Goal: Transaction & Acquisition: Subscribe to service/newsletter

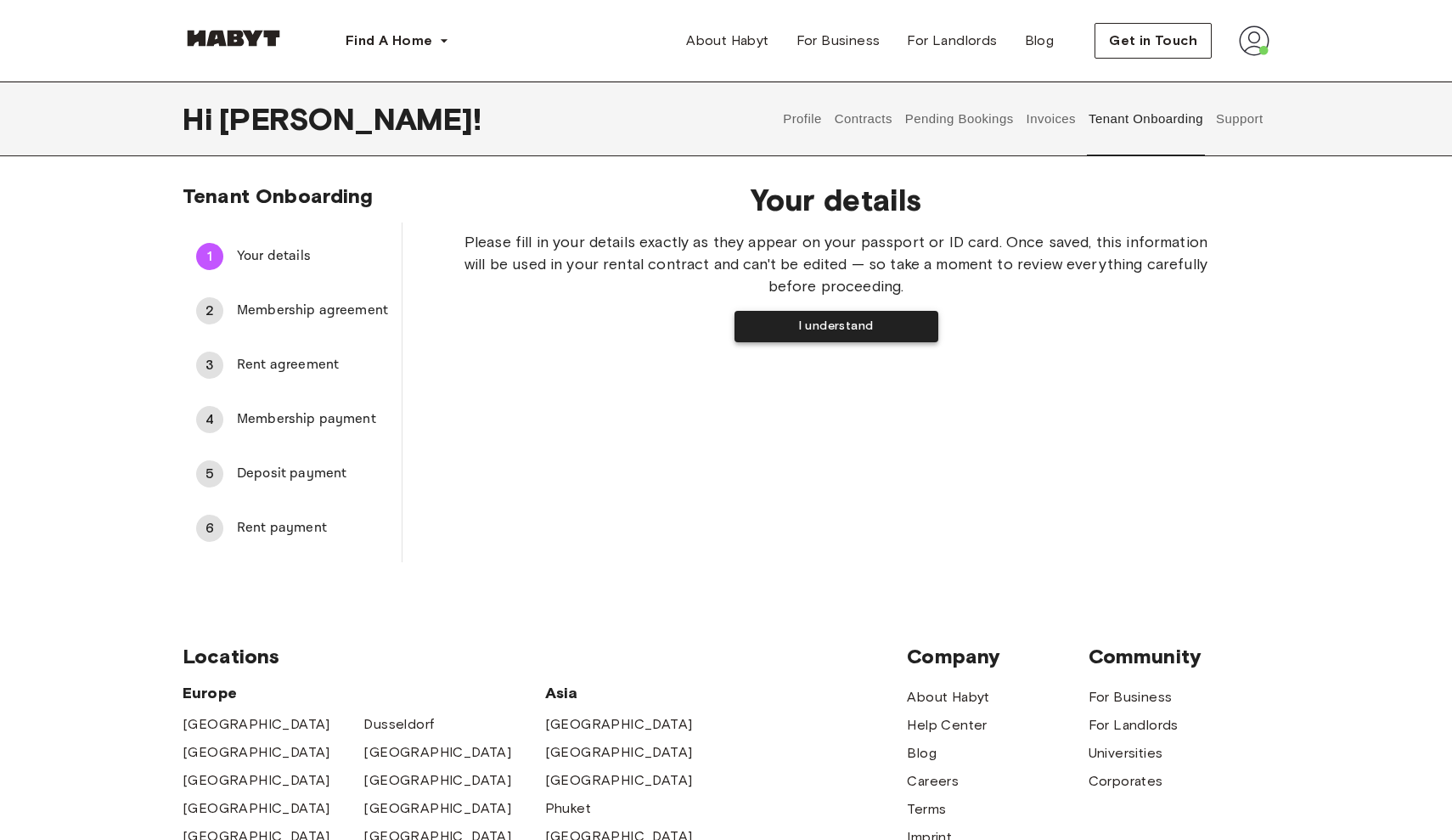
click at [832, 332] on button "I understand" at bounding box center [836, 327] width 204 height 32
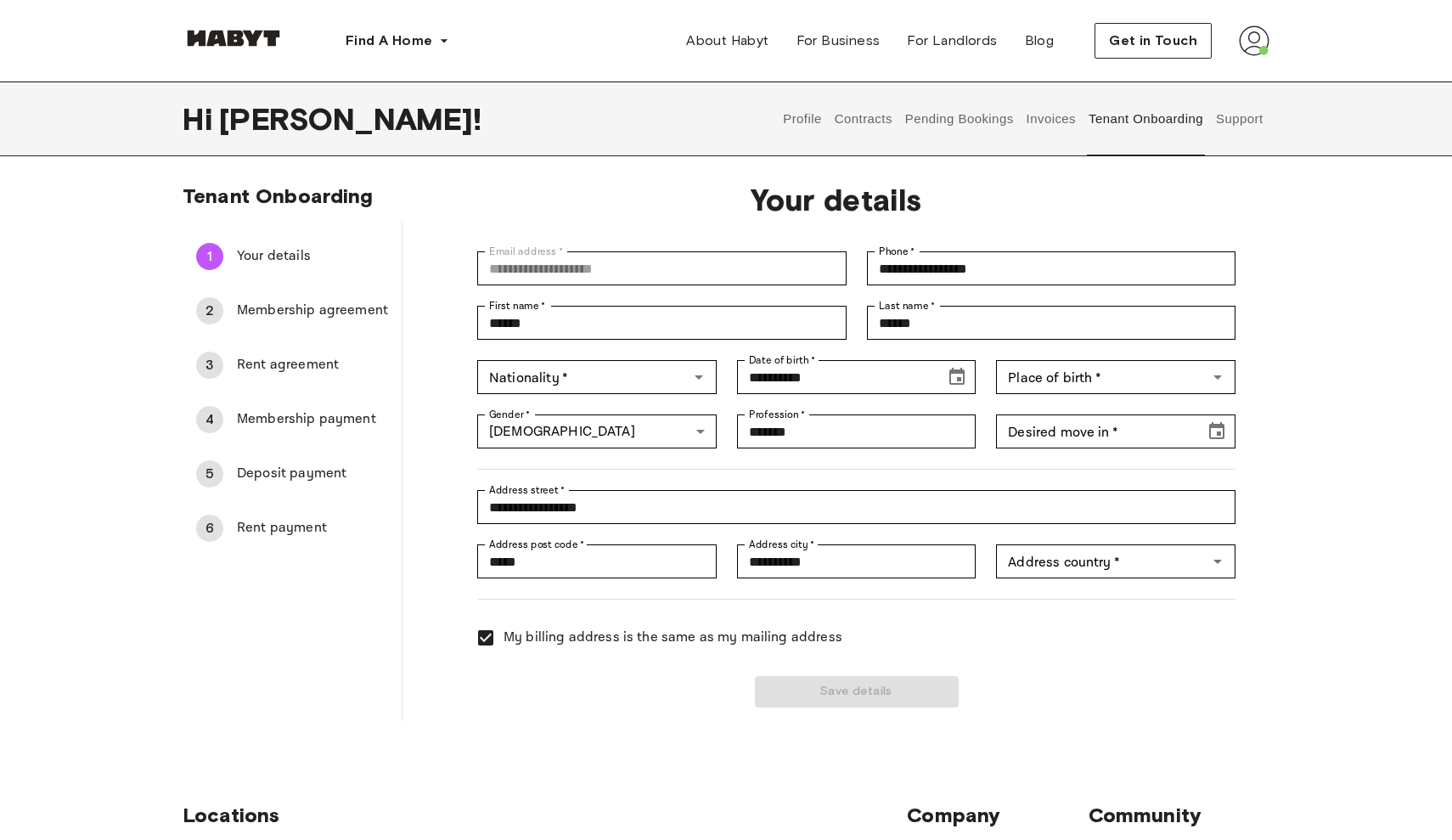
type input "******"
type input "*****"
type input "*******"
click at [1107, 440] on input "Desired move in   *" at bounding box center [1095, 431] width 197 height 34
click at [1228, 434] on button "Choose date" at bounding box center [1216, 431] width 34 height 34
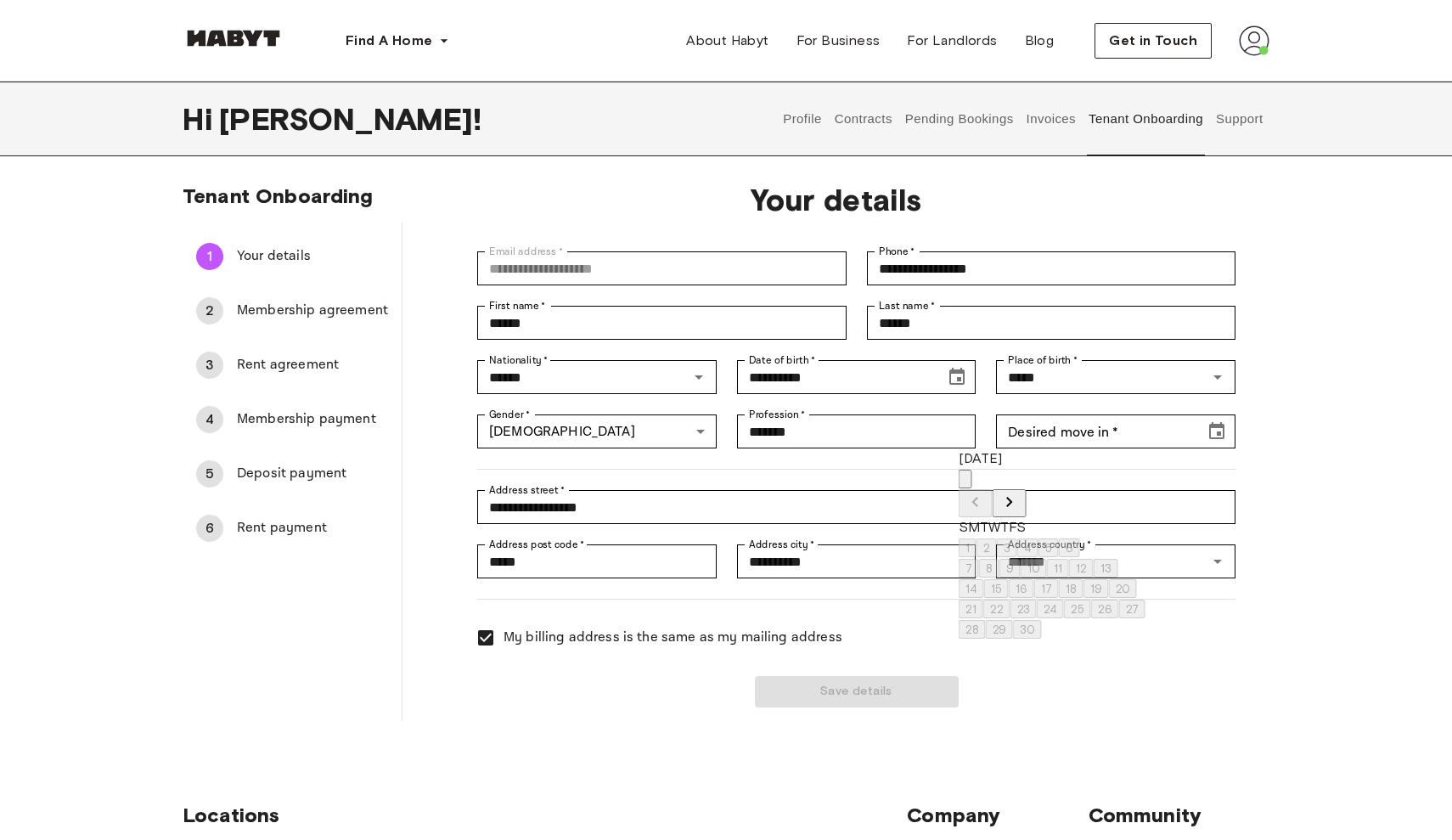
click at [1013, 497] on icon "Next month" at bounding box center [1009, 502] width 6 height 11
click at [999, 577] on button "3" at bounding box center [989, 567] width 20 height 18
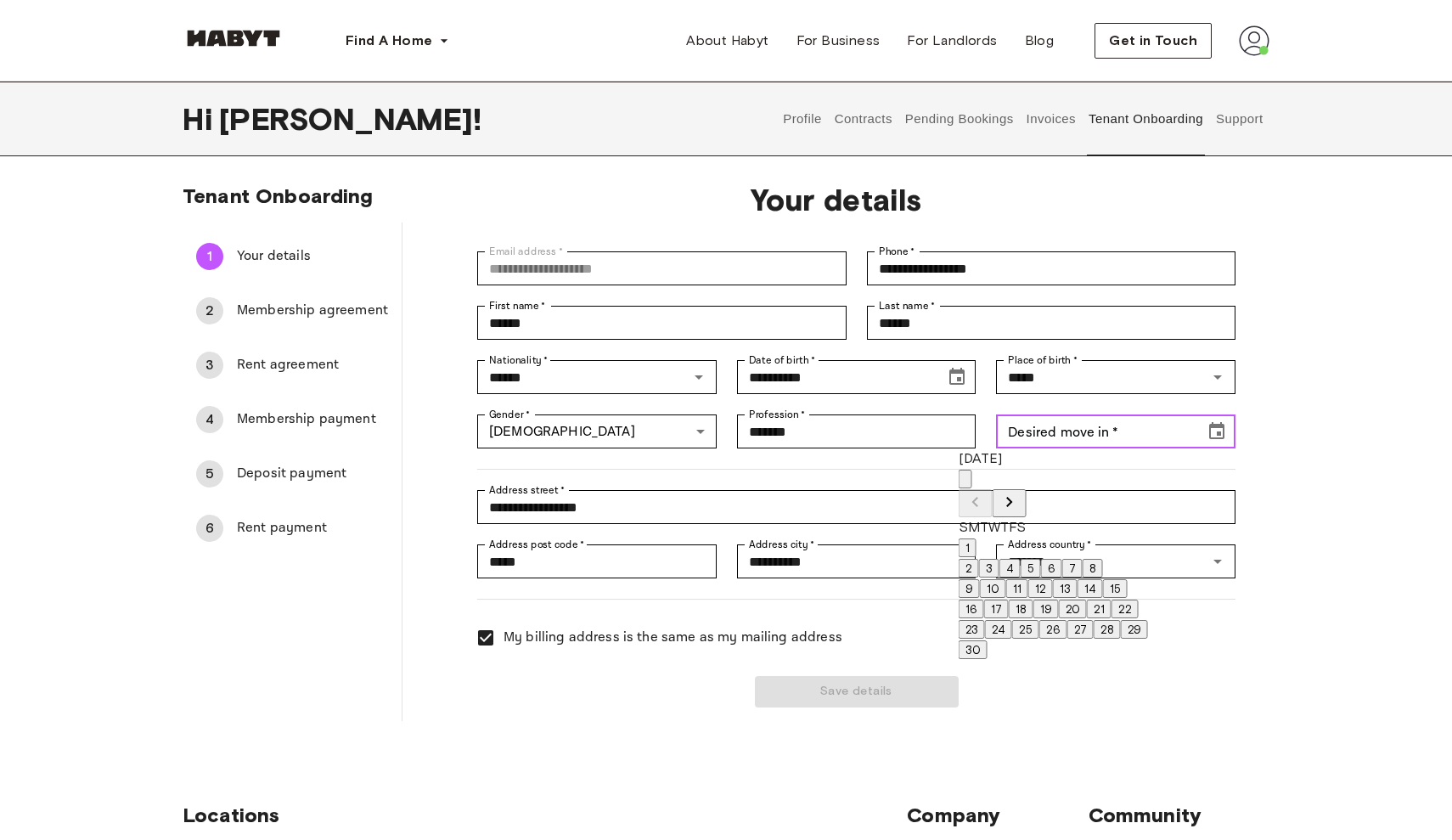
type input "**********"
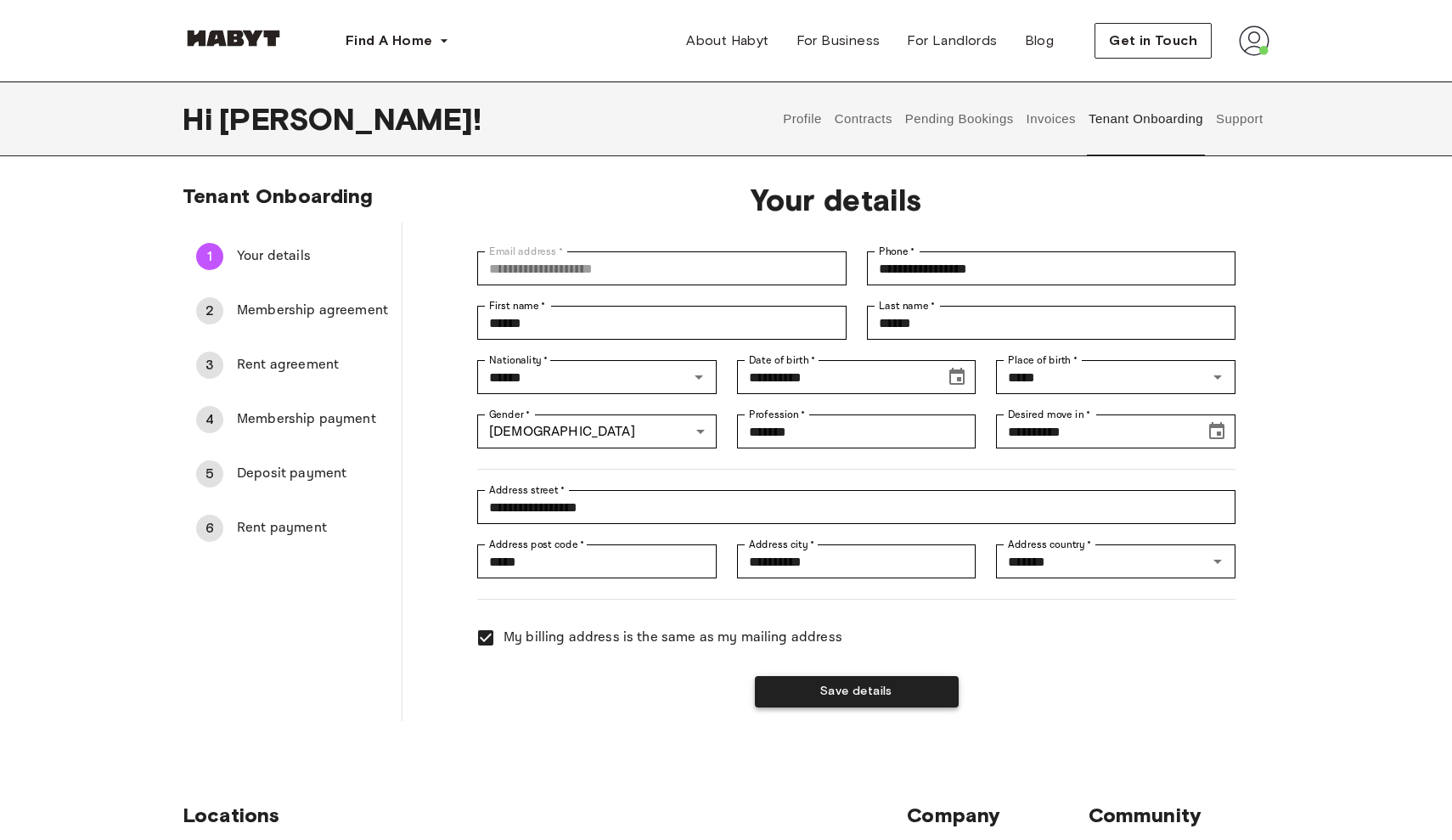
click at [880, 695] on button "Save details" at bounding box center [858, 692] width 204 height 32
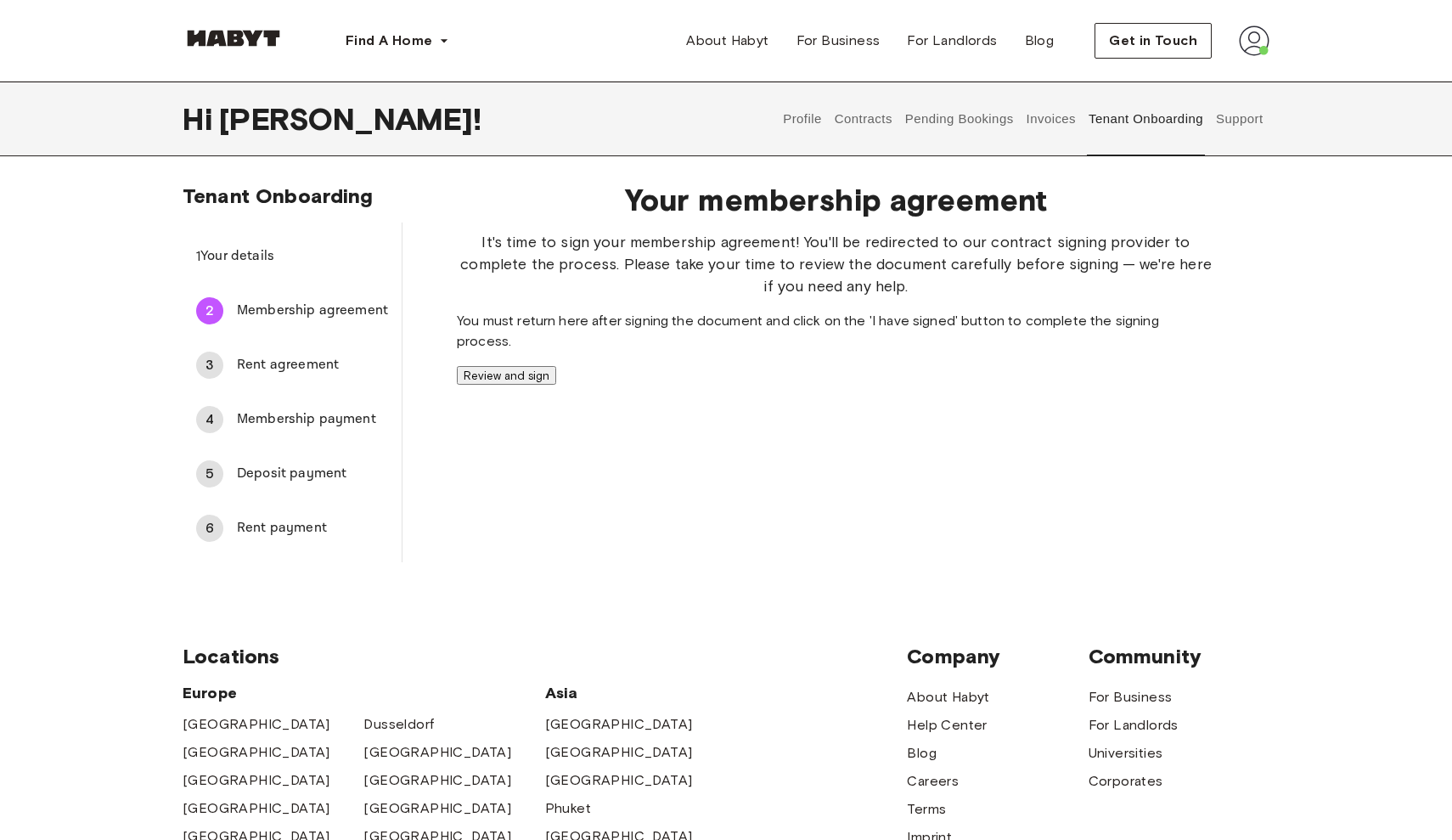
click at [556, 384] on button "Review and sign" at bounding box center [506, 375] width 99 height 18
click at [661, 397] on button "I have signed" at bounding box center [559, 381] width 204 height 32
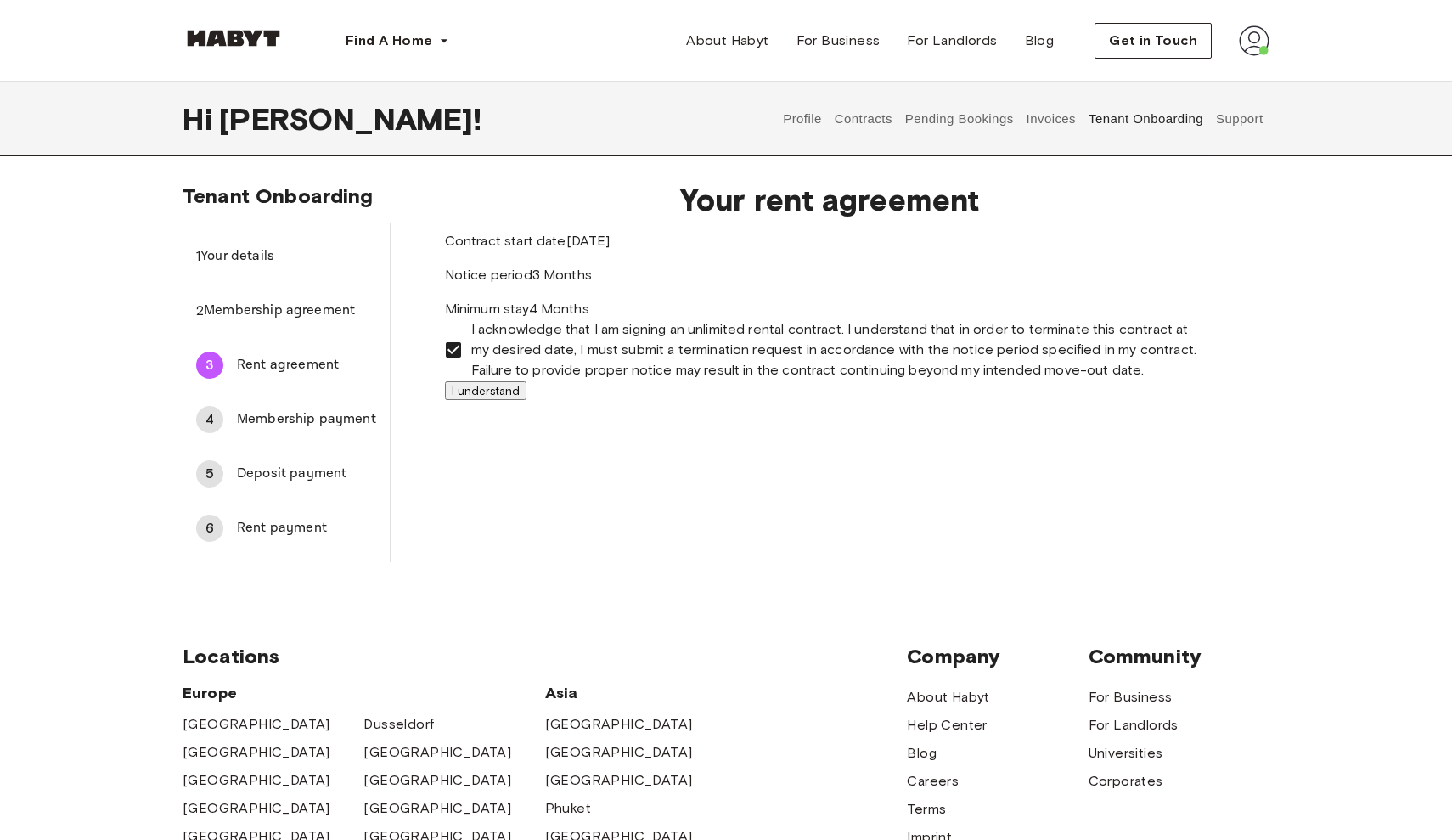
click at [526, 400] on button "I understand" at bounding box center [486, 390] width 82 height 18
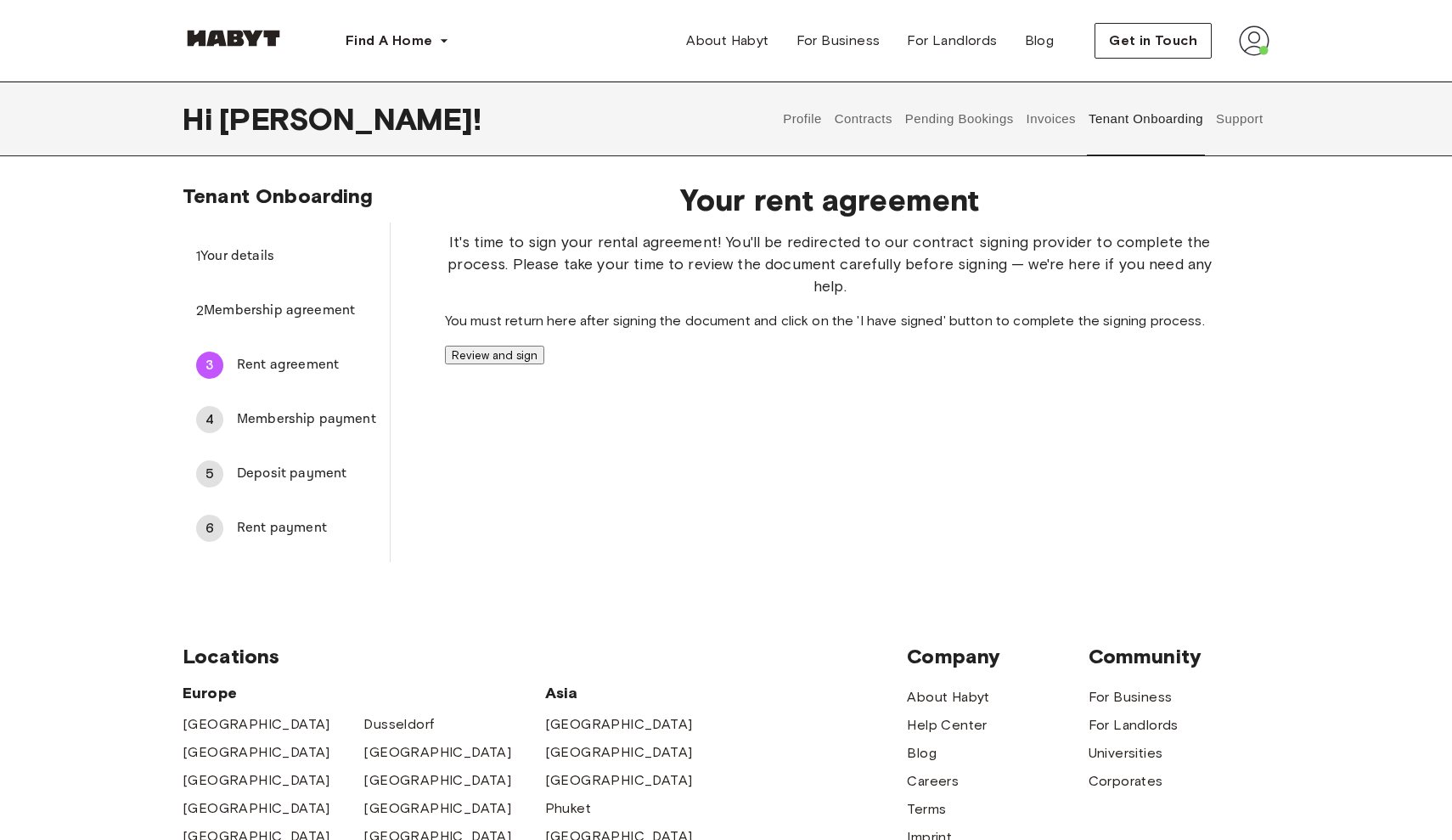
click at [544, 364] on button "Review and sign" at bounding box center [494, 354] width 99 height 18
click at [648, 376] on button "I have signed" at bounding box center [547, 360] width 204 height 32
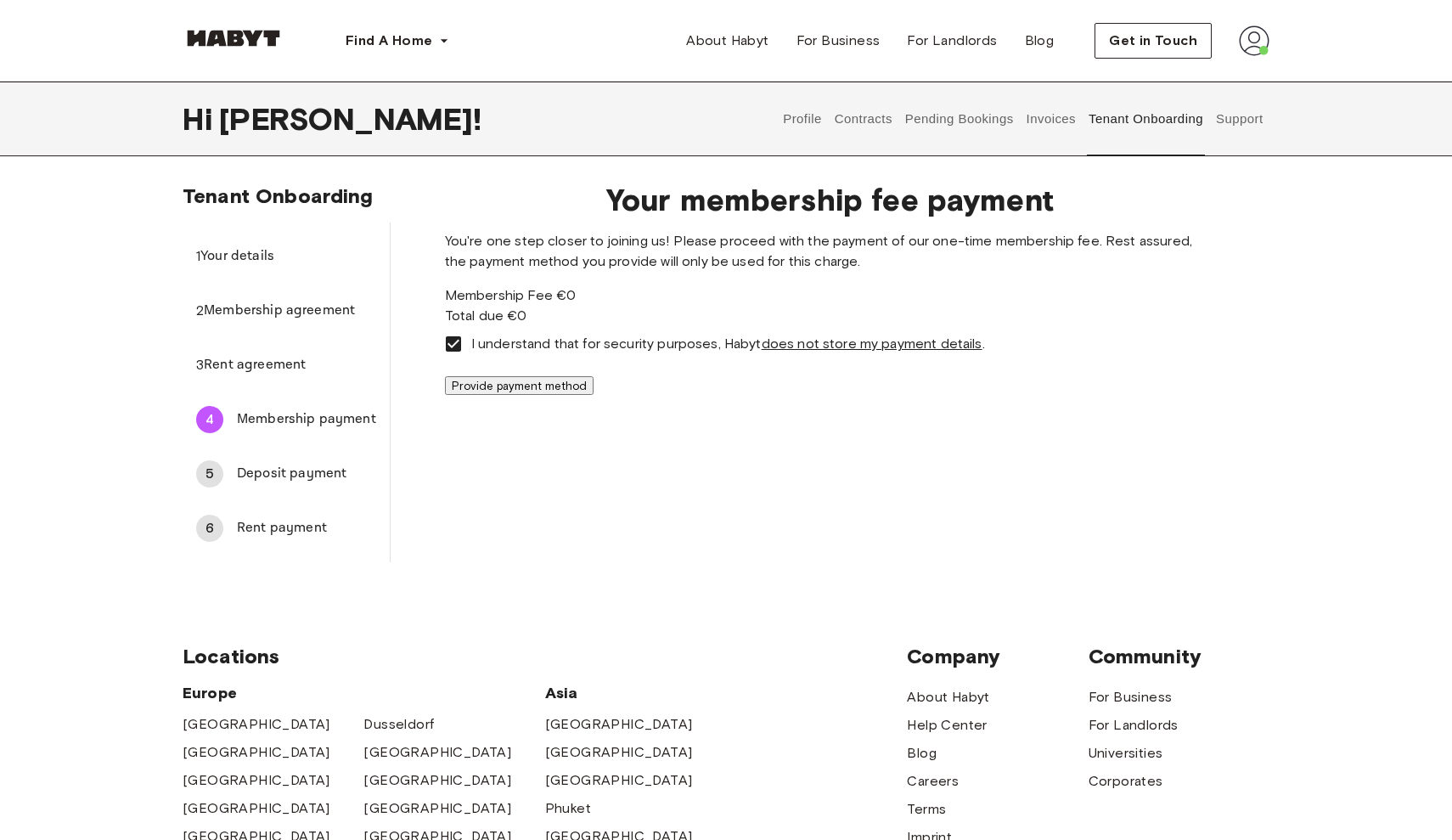
click at [594, 395] on button "Provide payment method" at bounding box center [519, 384] width 148 height 18
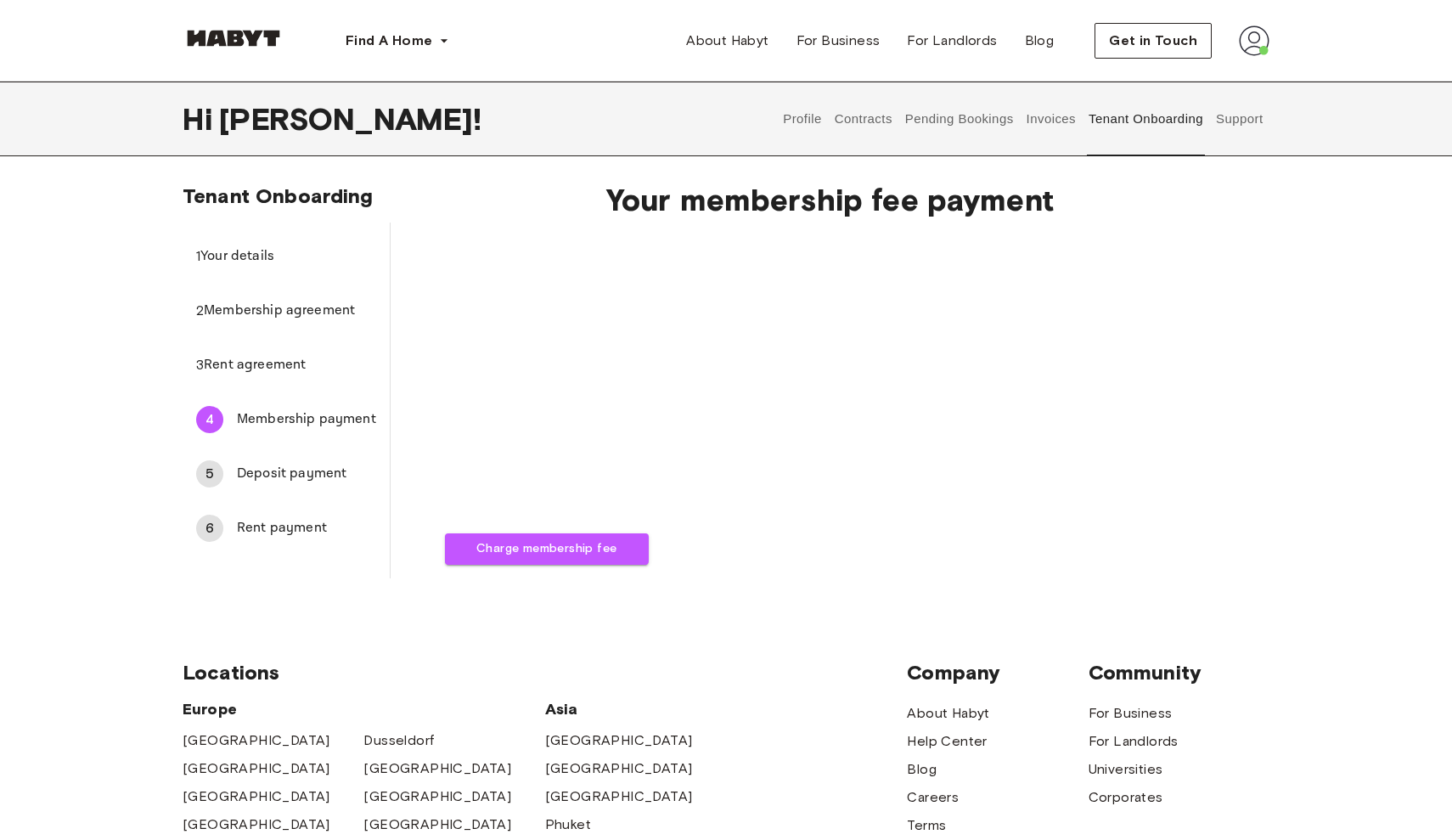
click at [222, 471] on div "5" at bounding box center [210, 474] width 27 height 27
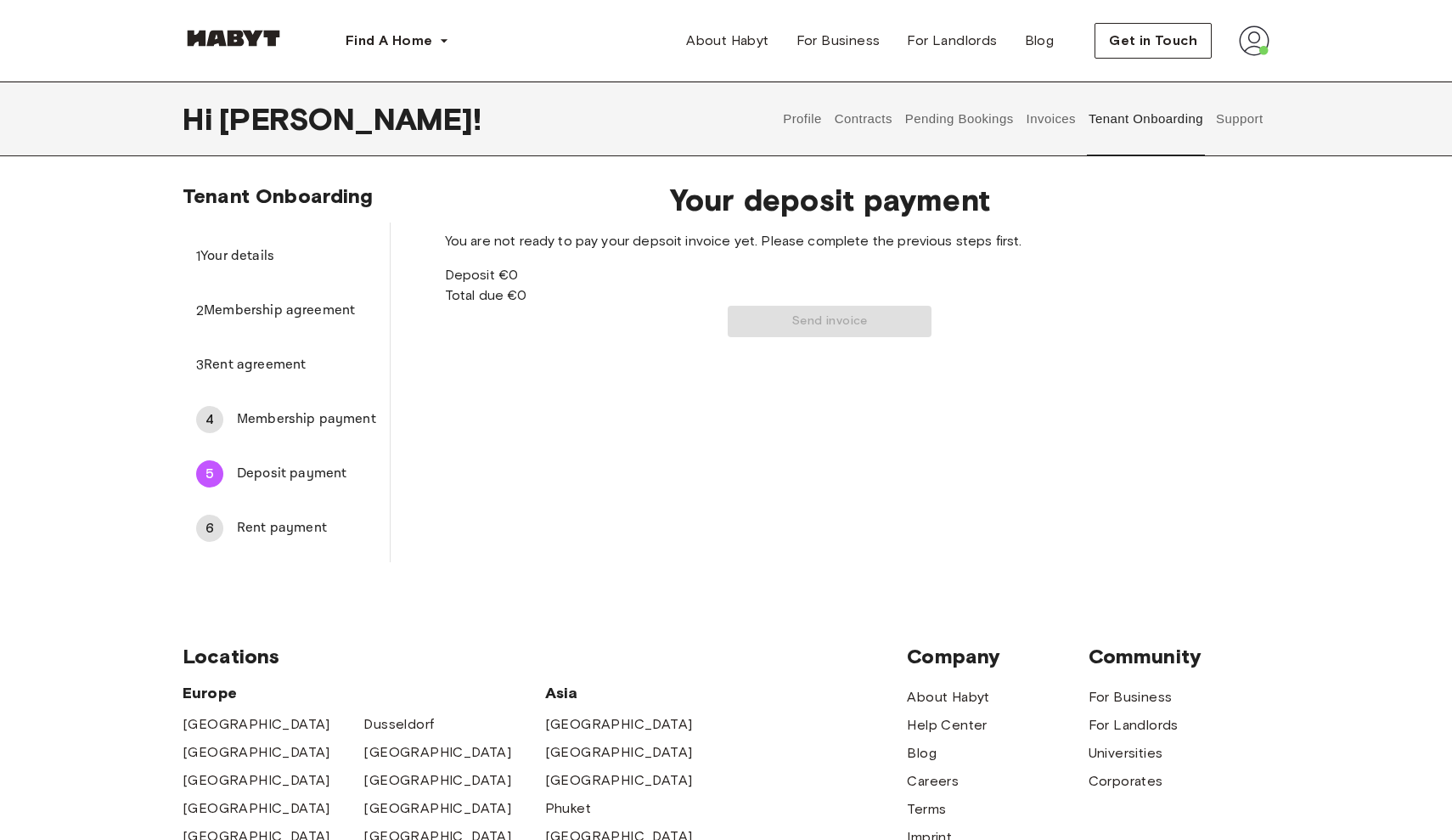
click at [292, 422] on span "Membership payment" at bounding box center [306, 419] width 140 height 20
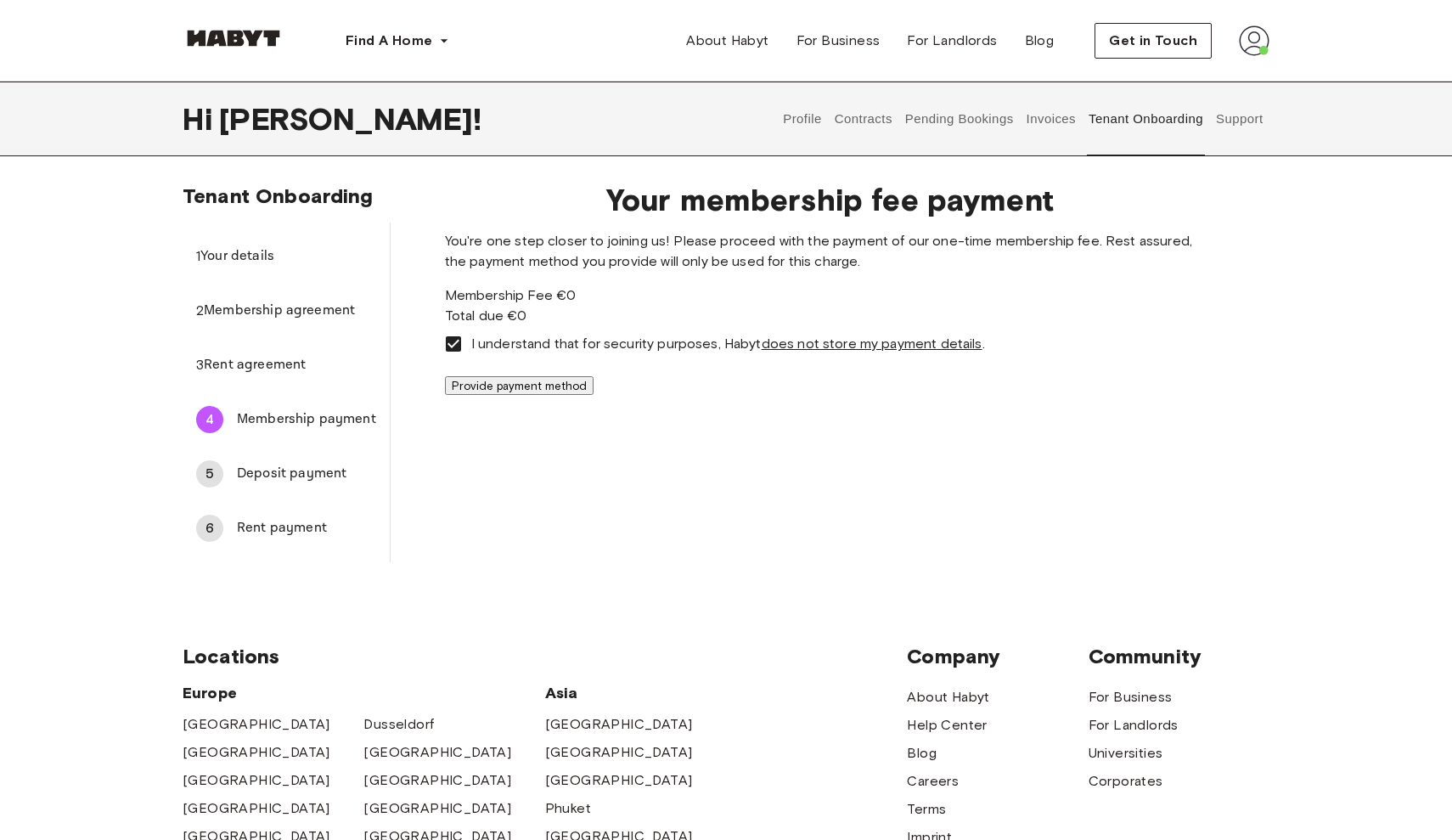
click at [594, 395] on button "Provide payment method" at bounding box center [519, 384] width 148 height 18
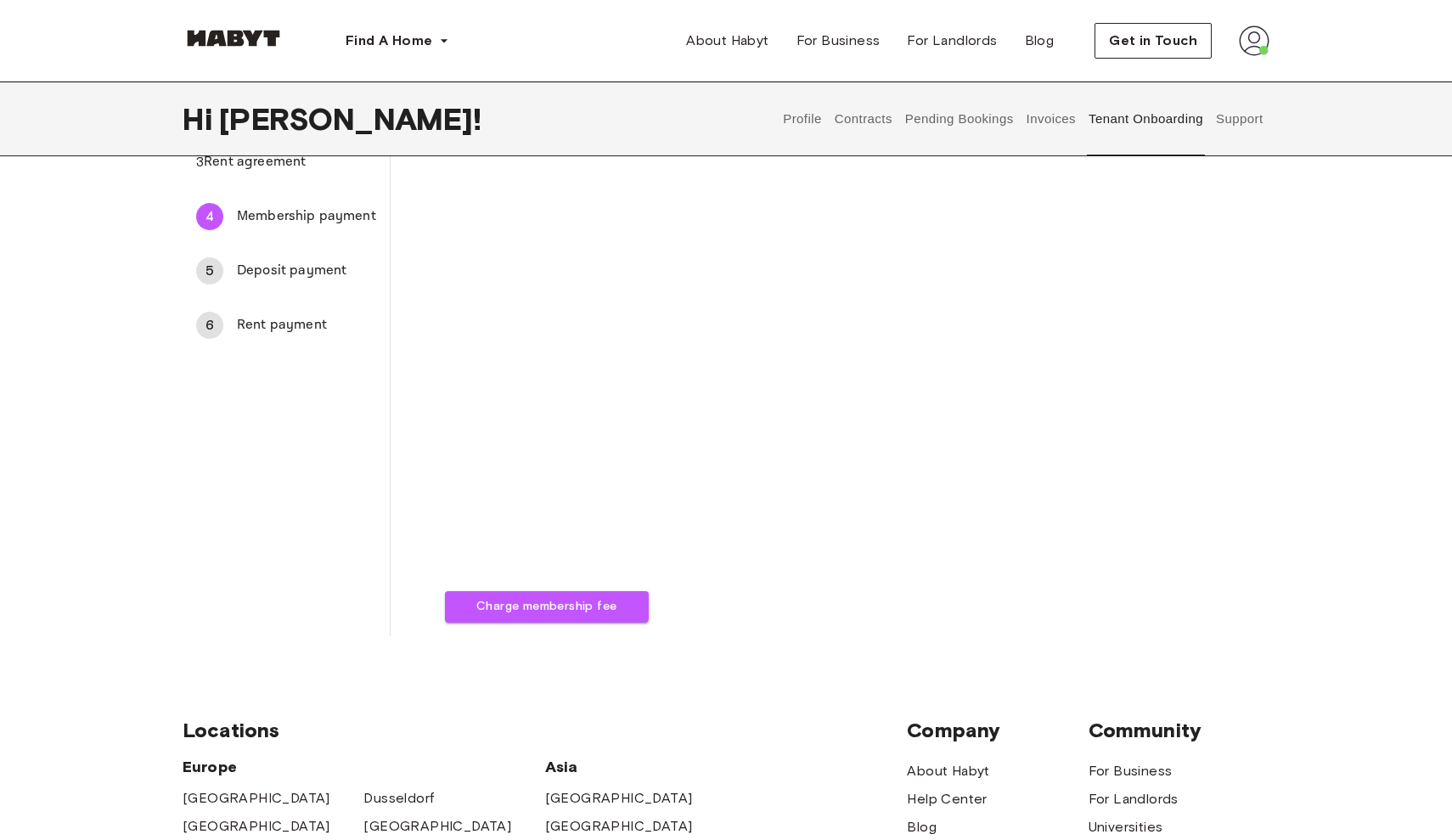
scroll to position [190, 0]
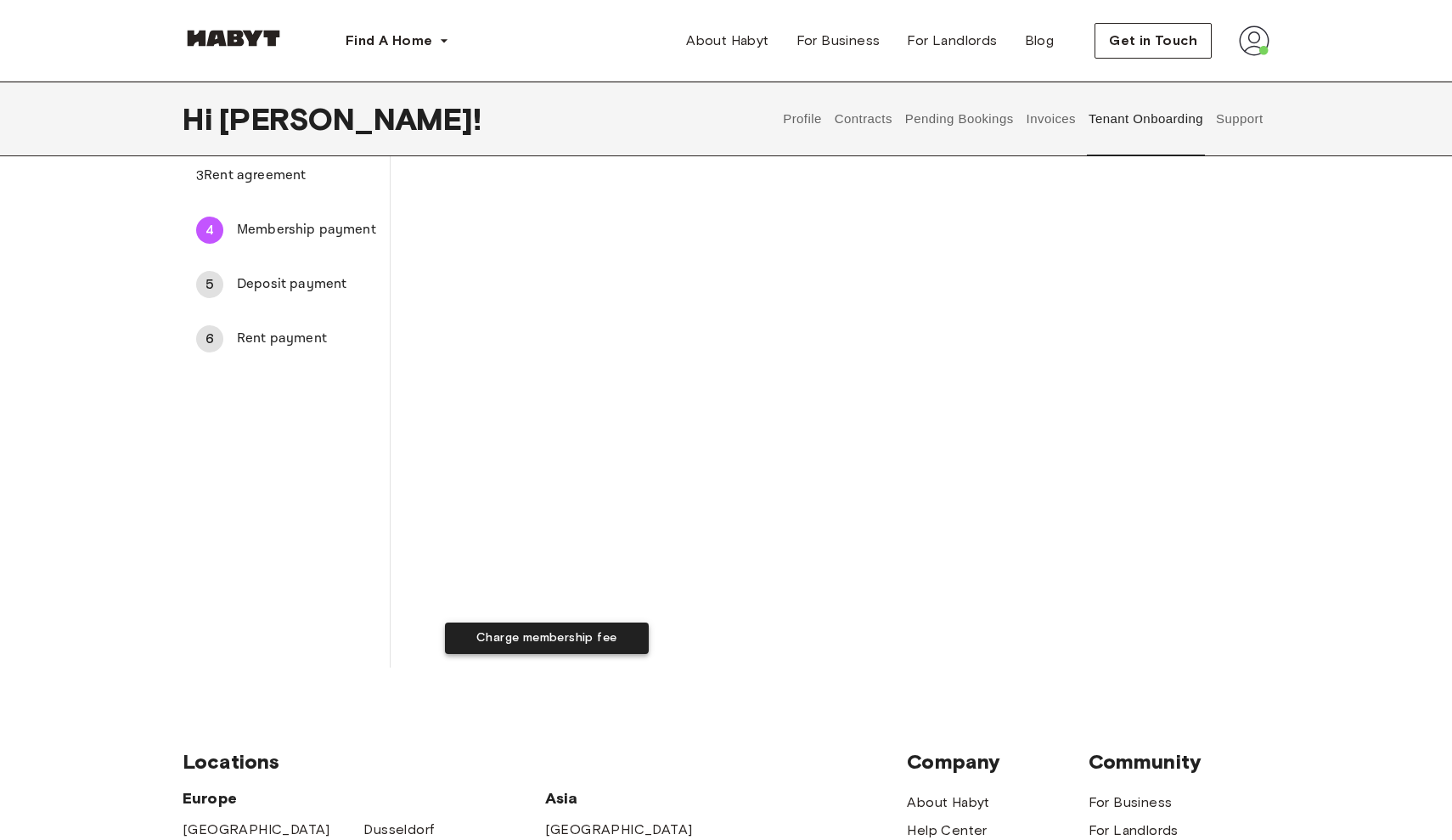
click at [648, 648] on button "Charge membership fee" at bounding box center [547, 638] width 204 height 32
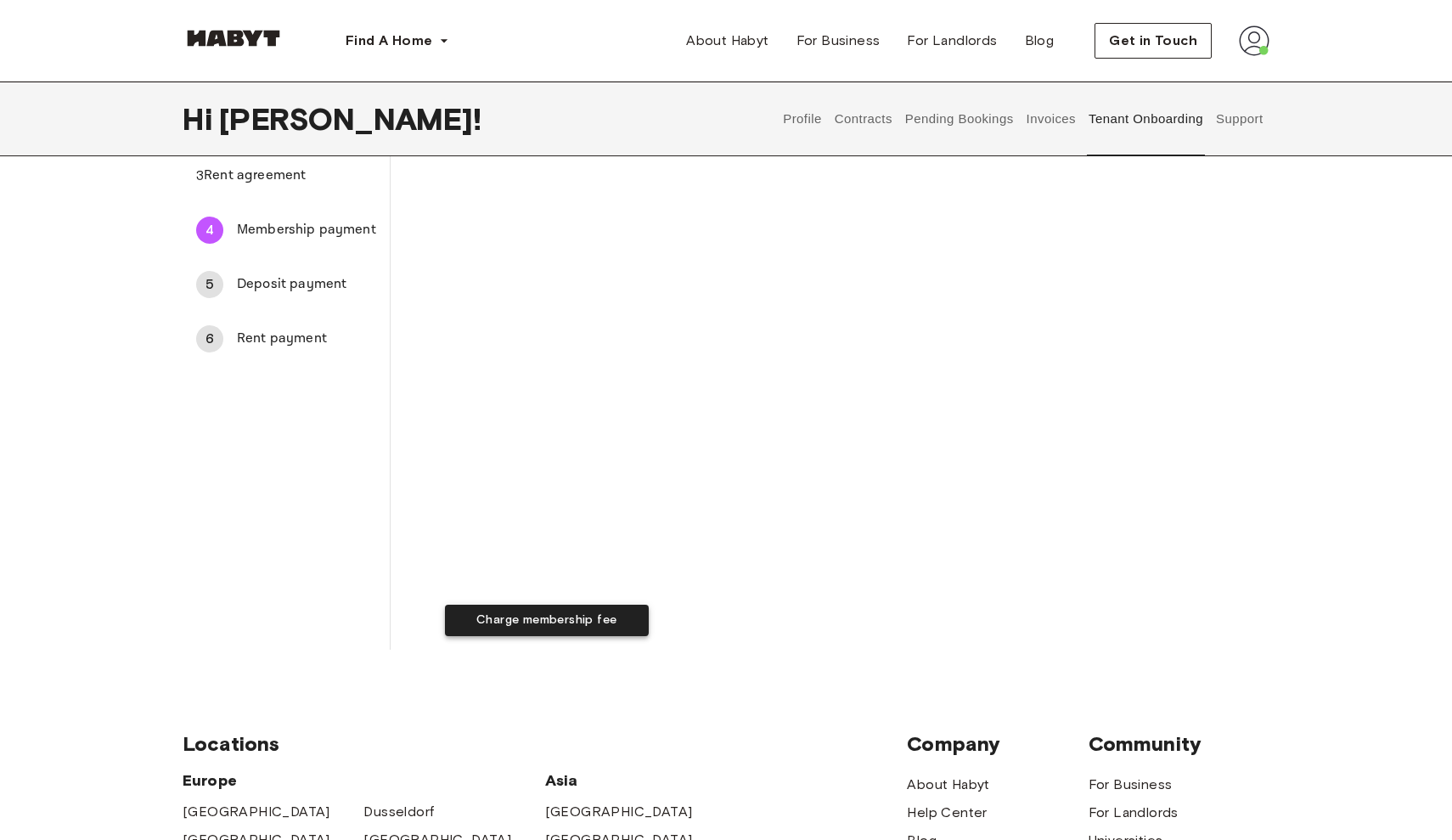
click at [648, 636] on button "Charge membership fee" at bounding box center [547, 620] width 204 height 32
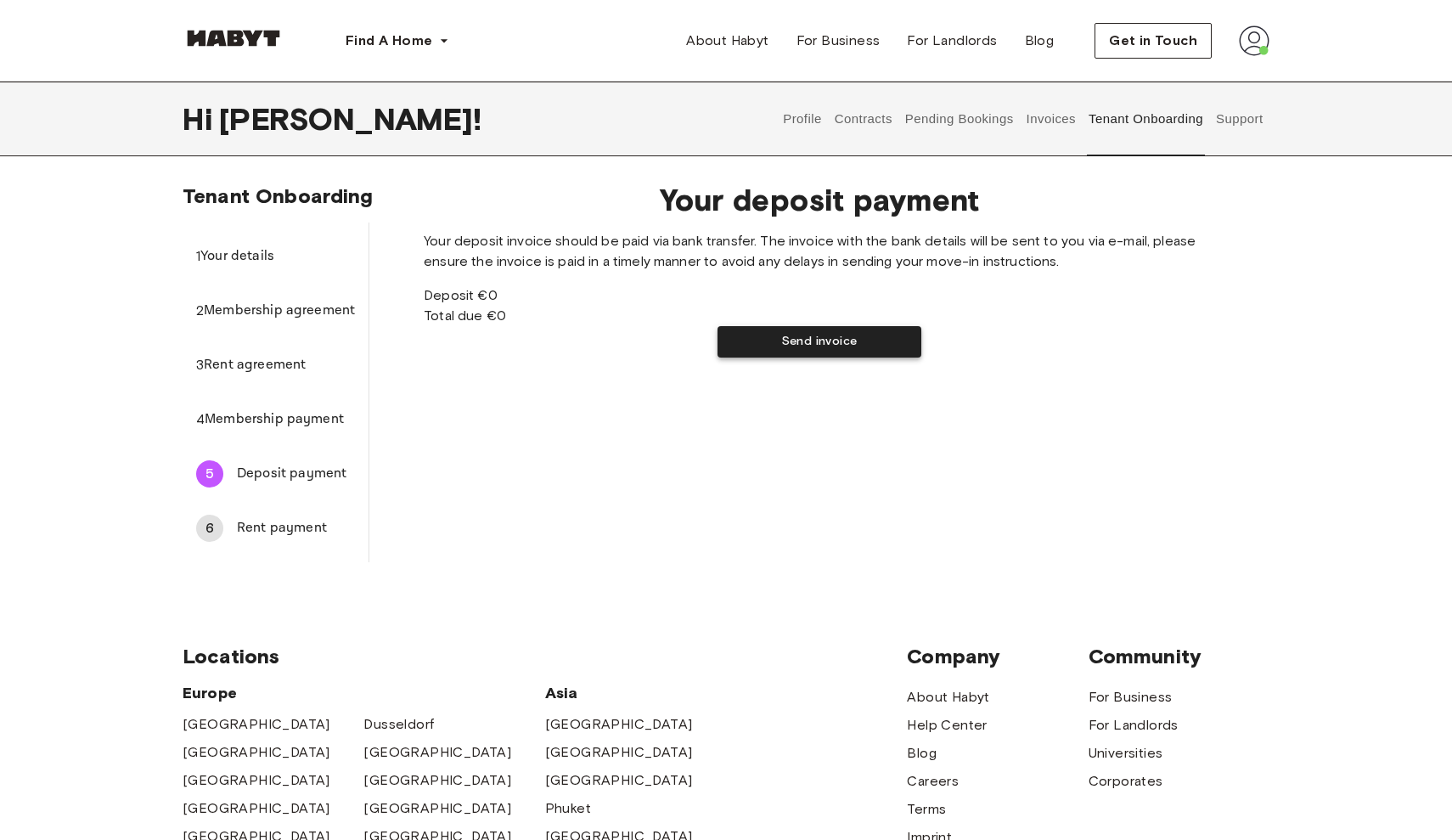
scroll to position [0, 0]
click at [827, 357] on button "Send invoice" at bounding box center [820, 341] width 204 height 32
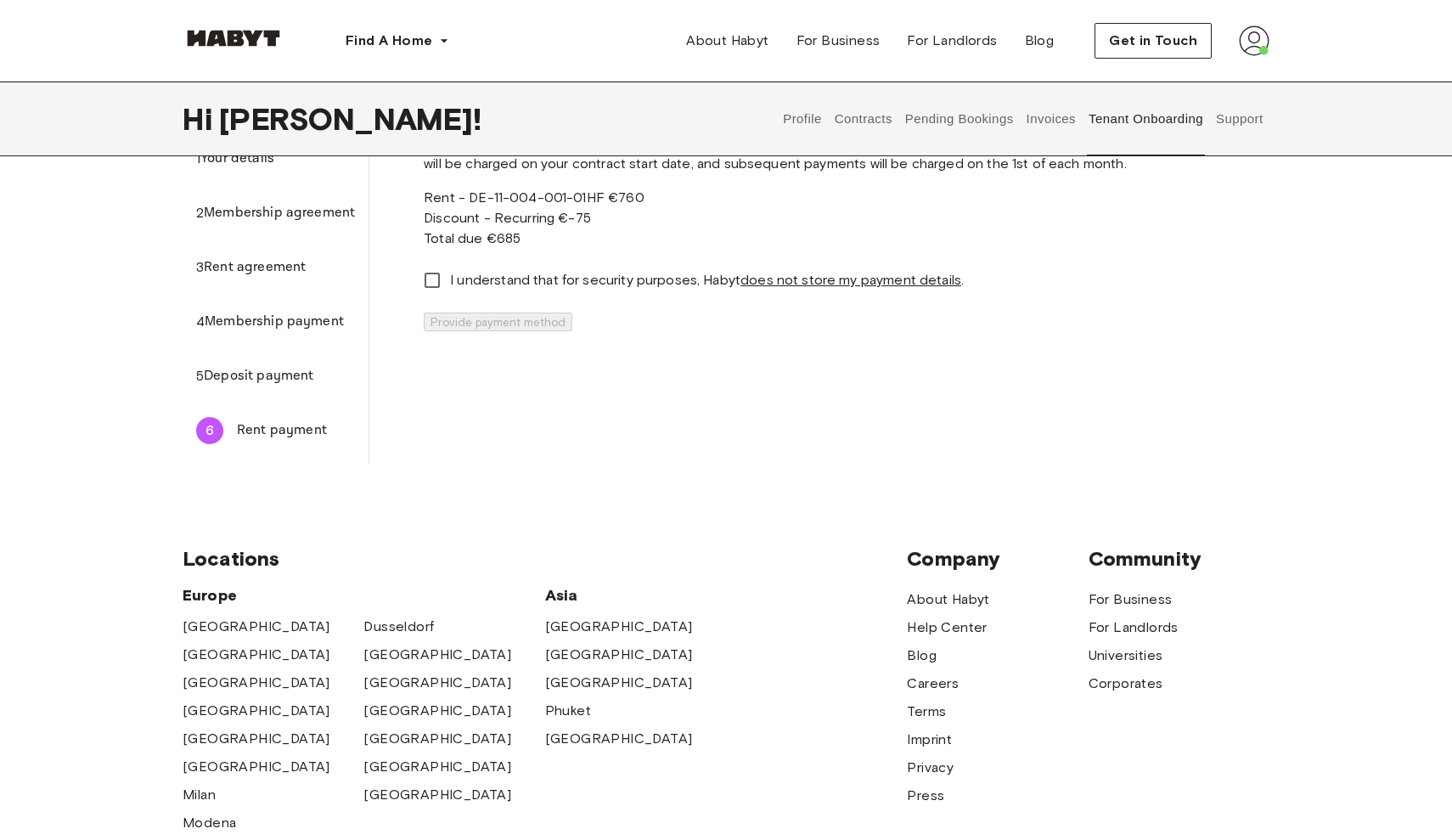
scroll to position [104, 0]
